Goal: Find specific page/section: Find specific page/section

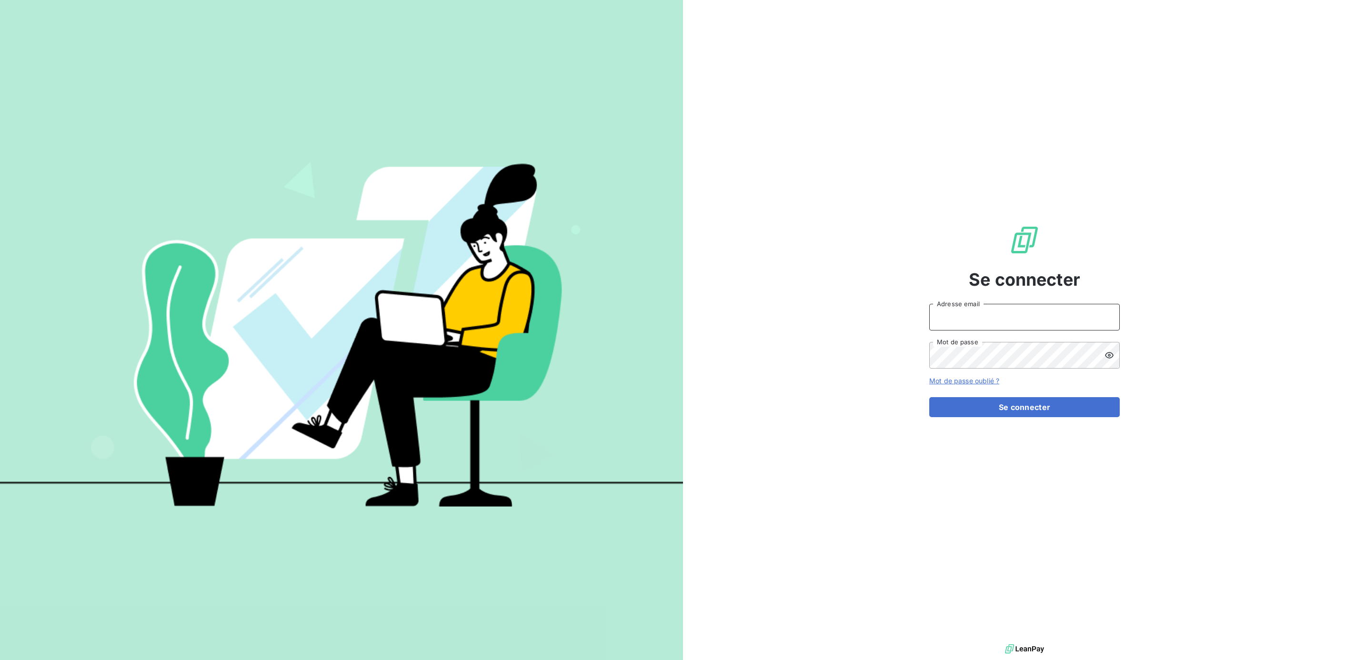
drag, startPoint x: 1069, startPoint y: 318, endPoint x: 1059, endPoint y: 321, distance: 10.4
click at [1069, 318] on input "Adresse email" at bounding box center [1024, 317] width 191 height 27
type input "[PERSON_NAME][EMAIL_ADDRESS][DOMAIN_NAME]"
click at [929, 397] on button "Se connecter" at bounding box center [1024, 407] width 191 height 20
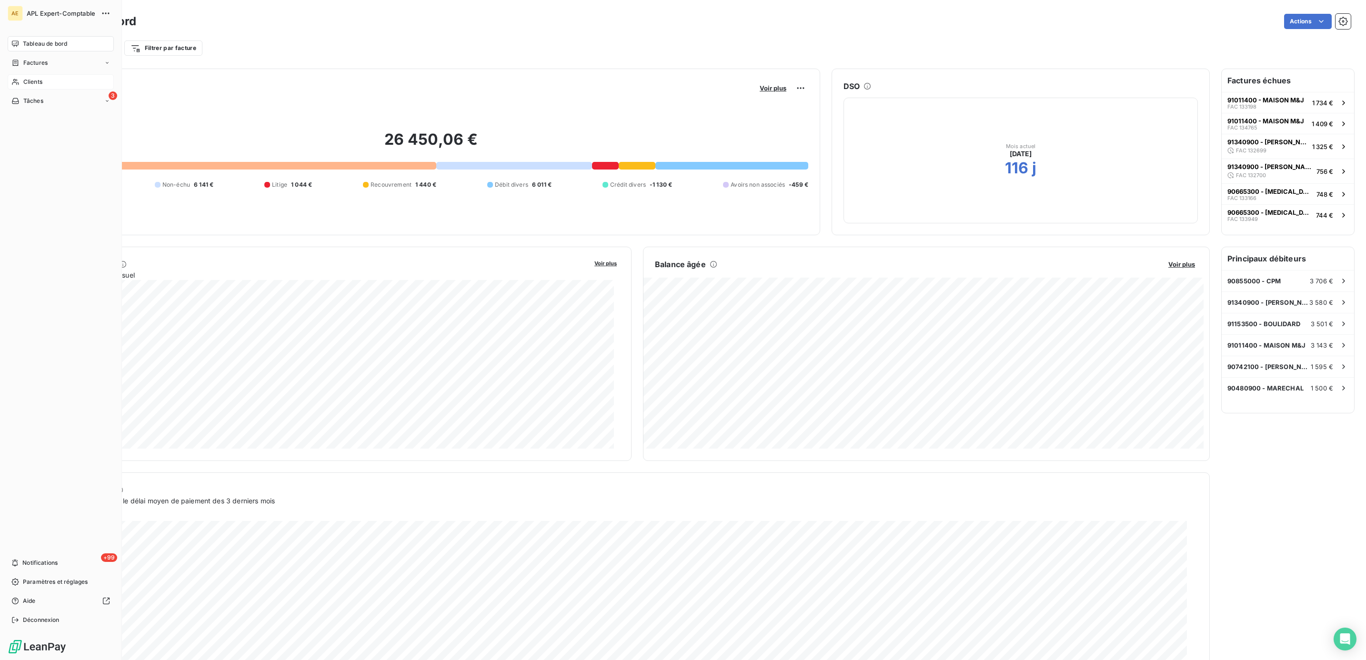
click at [53, 84] on div "Clients" at bounding box center [61, 81] width 106 height 15
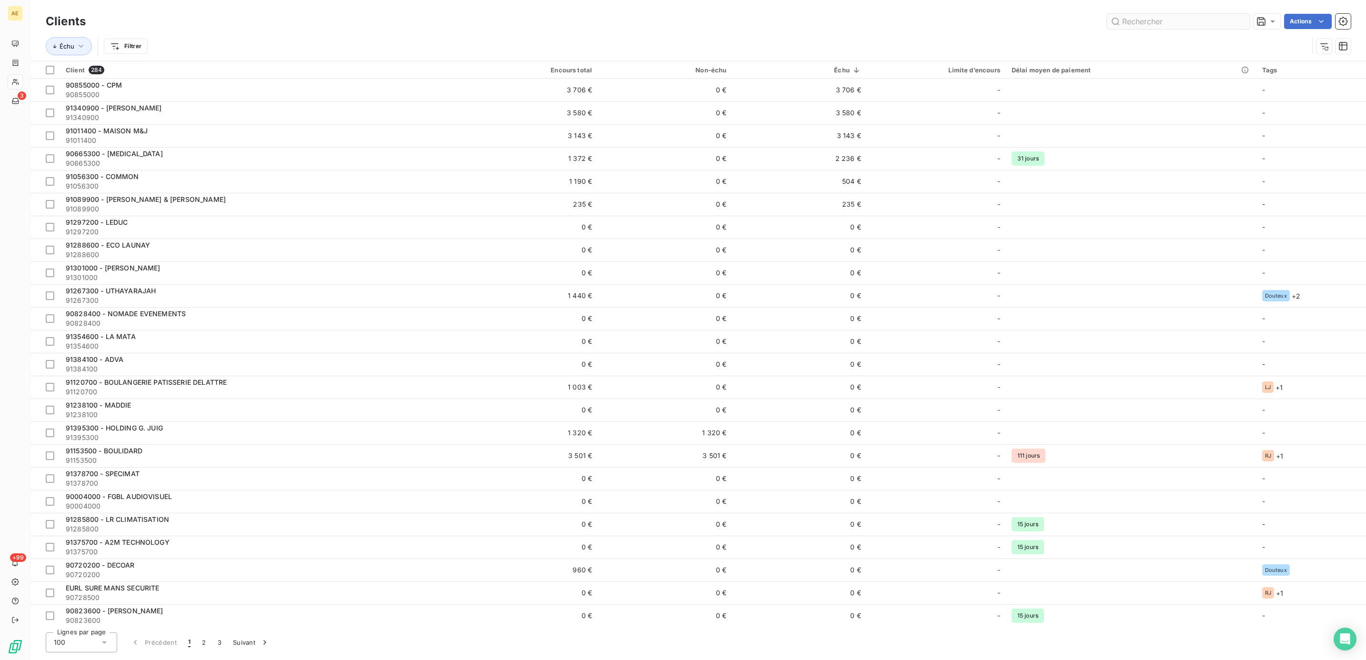
click at [1181, 20] on input "text" at bounding box center [1178, 21] width 143 height 15
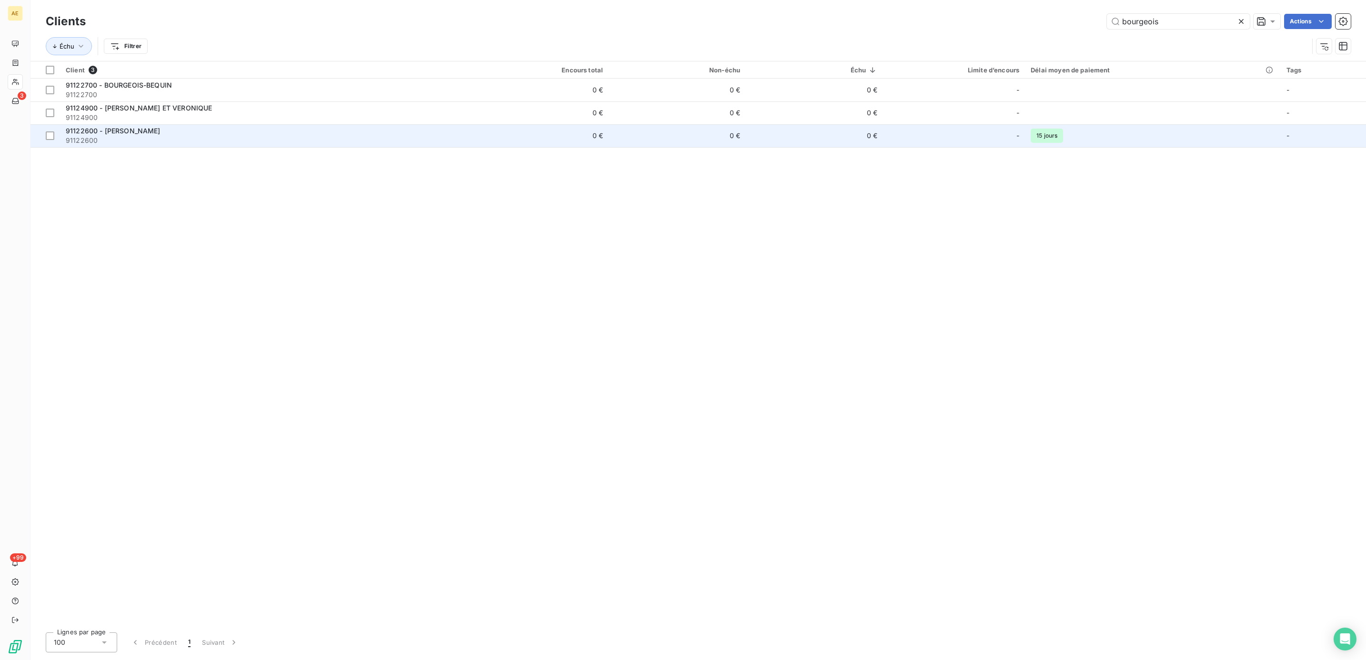
type input "bourgeois"
click at [154, 136] on span "91122600" at bounding box center [266, 141] width 400 height 10
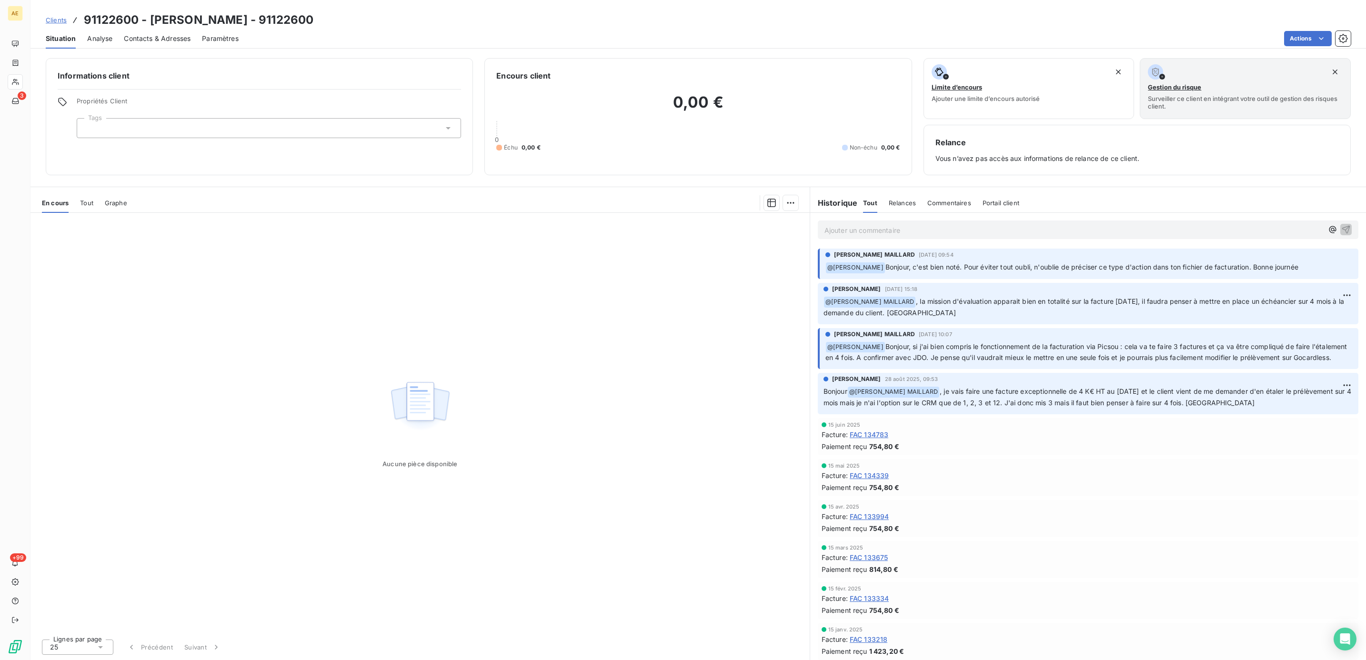
click at [1104, 233] on p "Ajouter un commentaire ﻿" at bounding box center [1073, 230] width 499 height 12
click at [1276, 289] on div "[PERSON_NAME] MAILLARD" at bounding box center [1261, 285] width 121 height 11
click at [1294, 283] on span "[PERSON_NAME] MAILLARD" at bounding box center [1261, 285] width 113 height 8
